Goal: Transaction & Acquisition: Purchase product/service

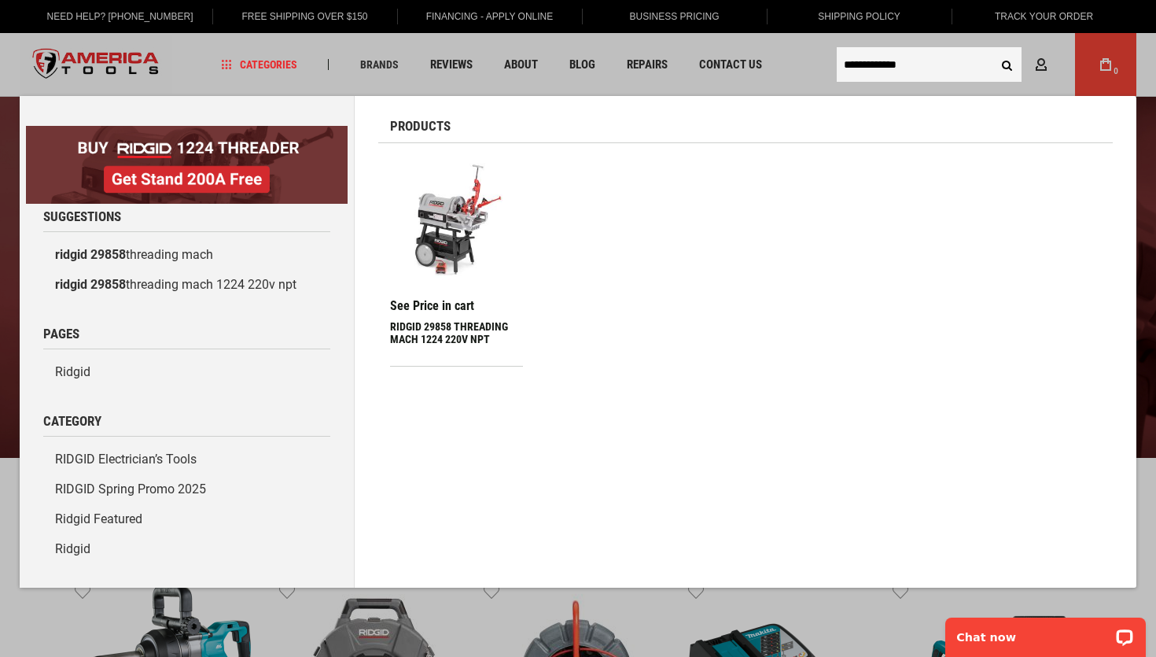
type input "**********"
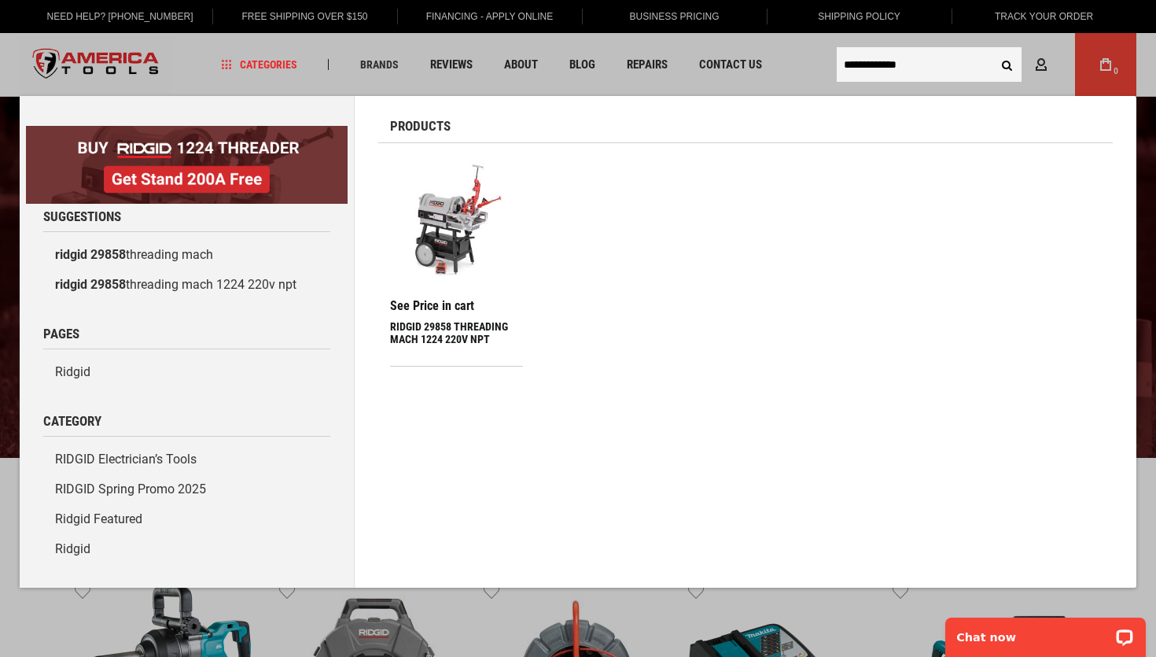
click at [432, 229] on img at bounding box center [456, 221] width 117 height 117
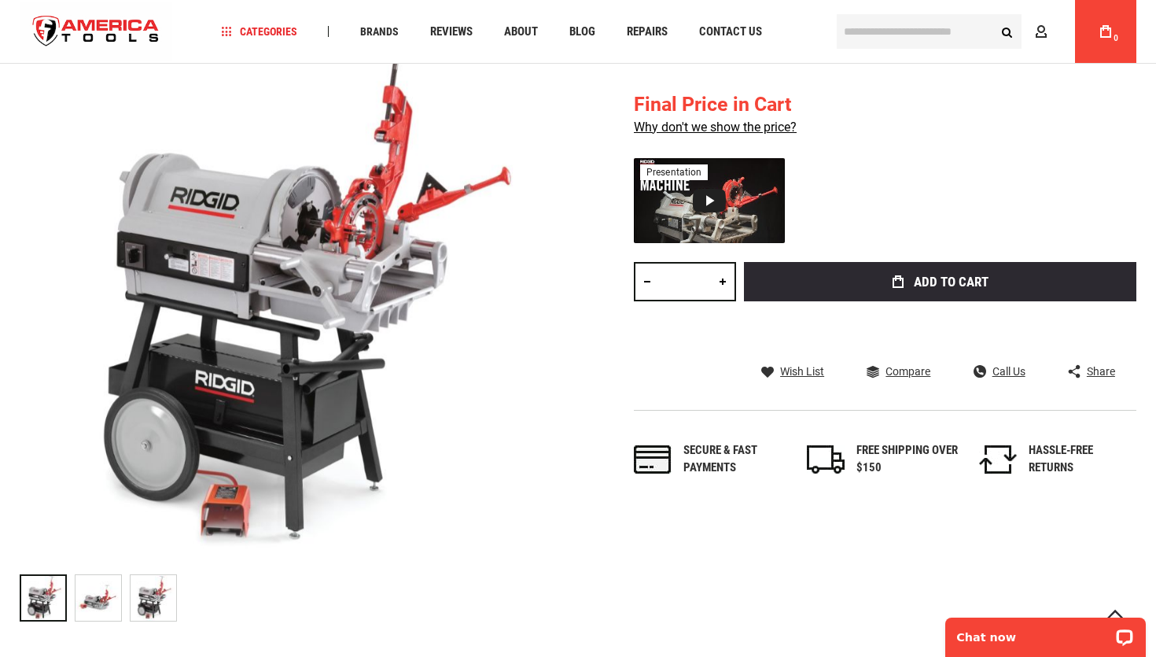
scroll to position [264, 0]
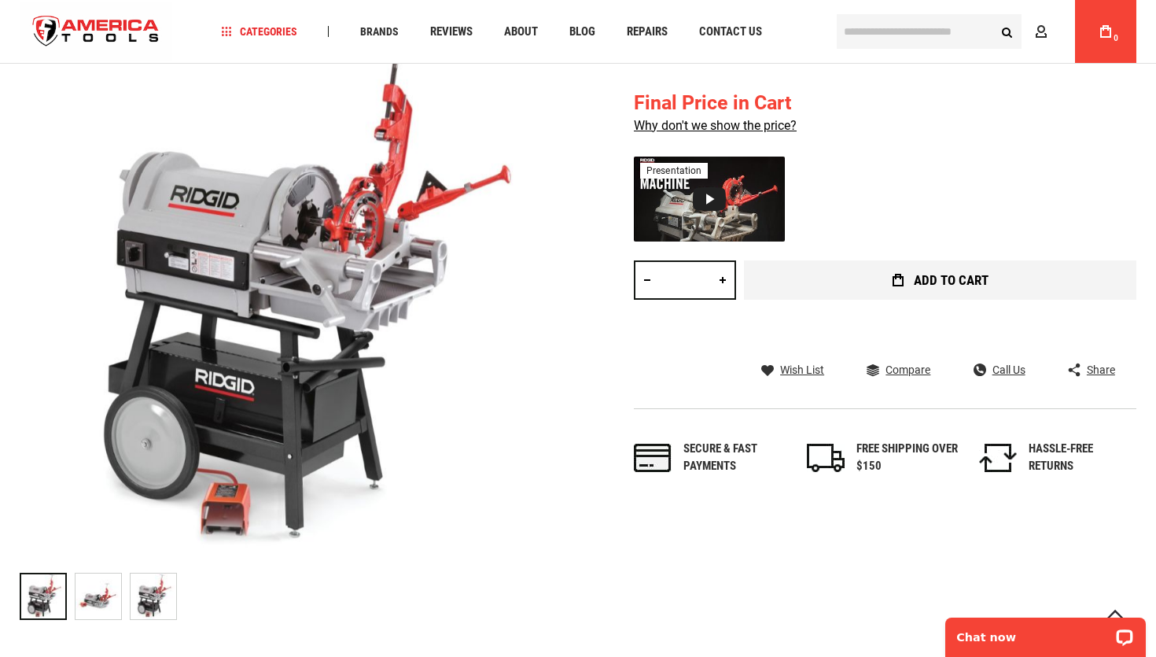
click at [866, 283] on button "Add to Cart" at bounding box center [940, 279] width 392 height 39
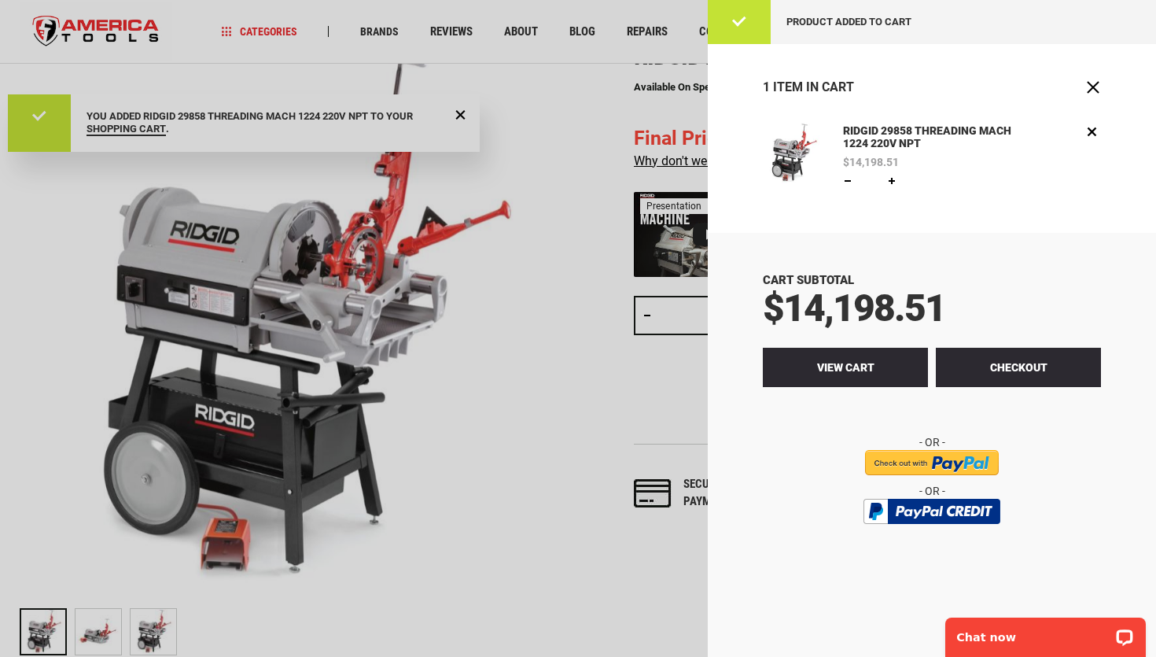
scroll to position [0, 0]
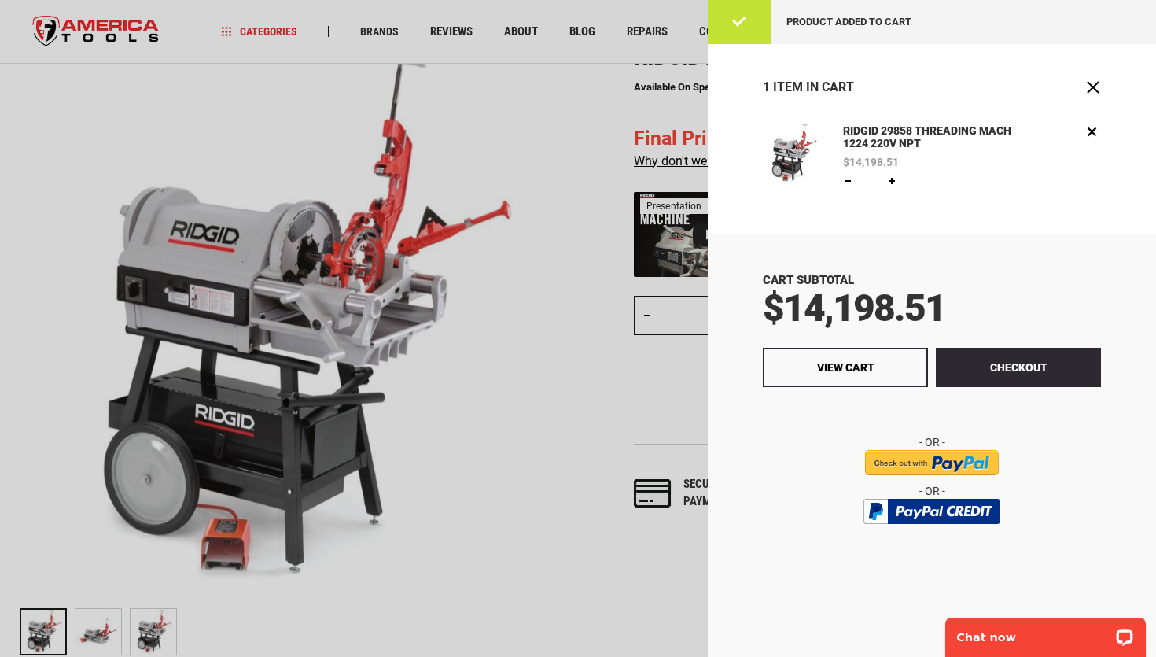
drag, startPoint x: 915, startPoint y: 129, endPoint x: 473, endPoint y: 203, distance: 448.9
drag, startPoint x: 786, startPoint y: 307, endPoint x: 946, endPoint y: 304, distance: 160.5
click at [946, 304] on div "$14,198.51" at bounding box center [932, 308] width 338 height 38
copy span "14,198.51"
